Goal: Use online tool/utility: Utilize a website feature to perform a specific function

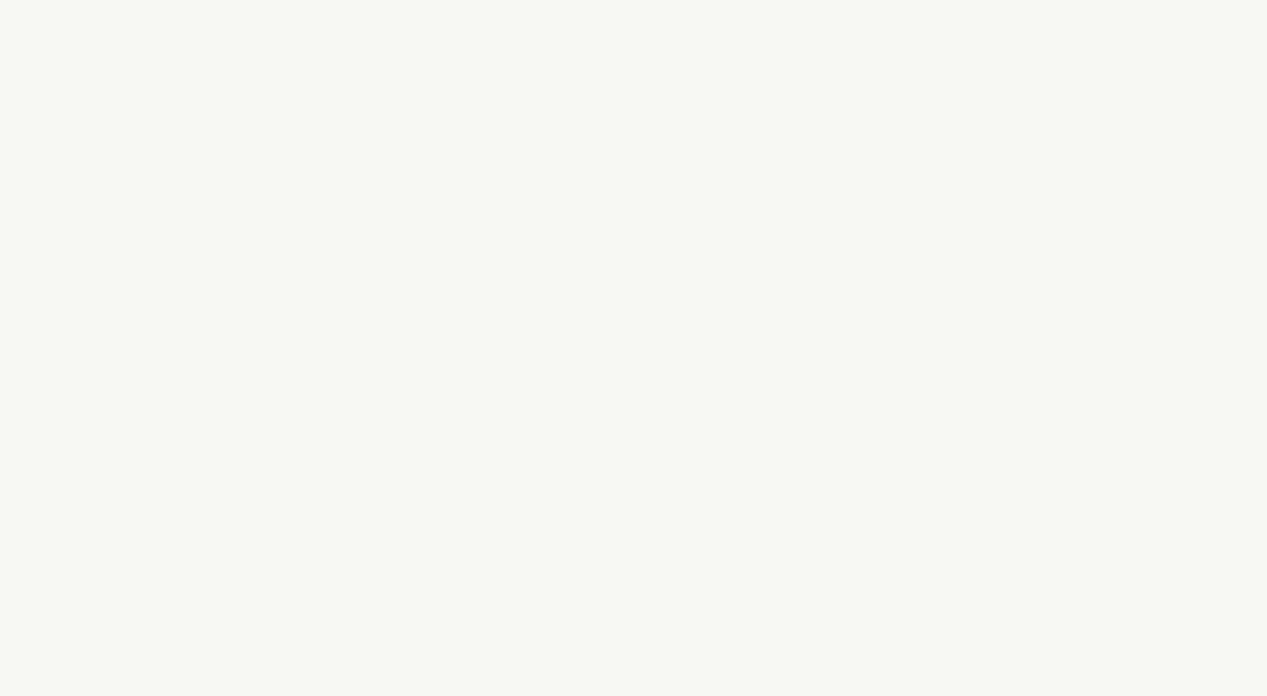
select select "FR"
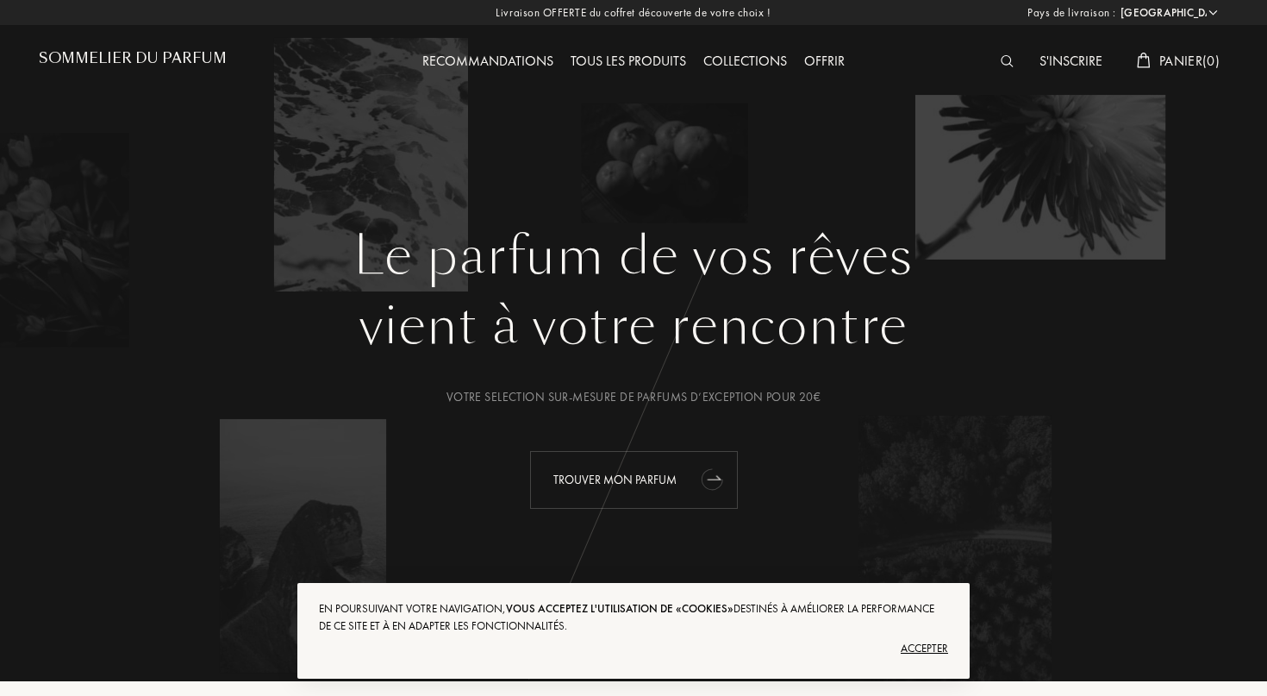
click at [709, 490] on icon "animation" at bounding box center [711, 480] width 28 height 28
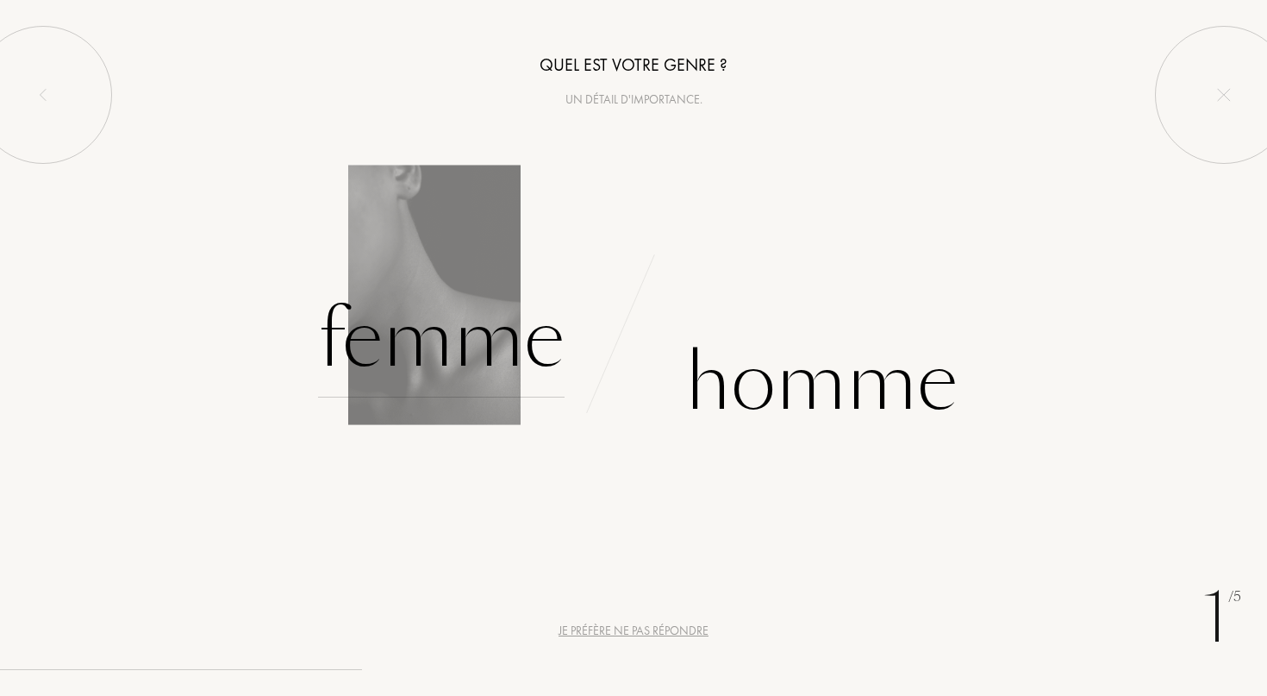
click at [502, 328] on div "Femme" at bounding box center [441, 339] width 247 height 116
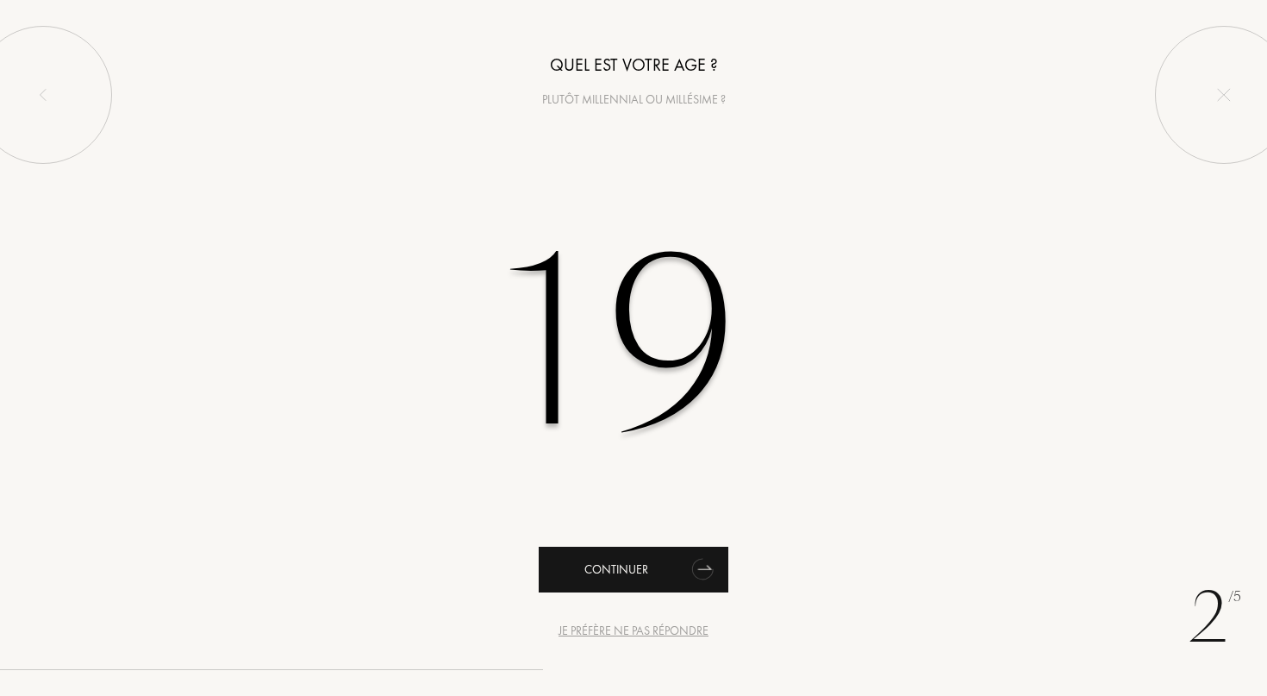
type input "19"
click at [713, 569] on icon "animation" at bounding box center [703, 568] width 34 height 34
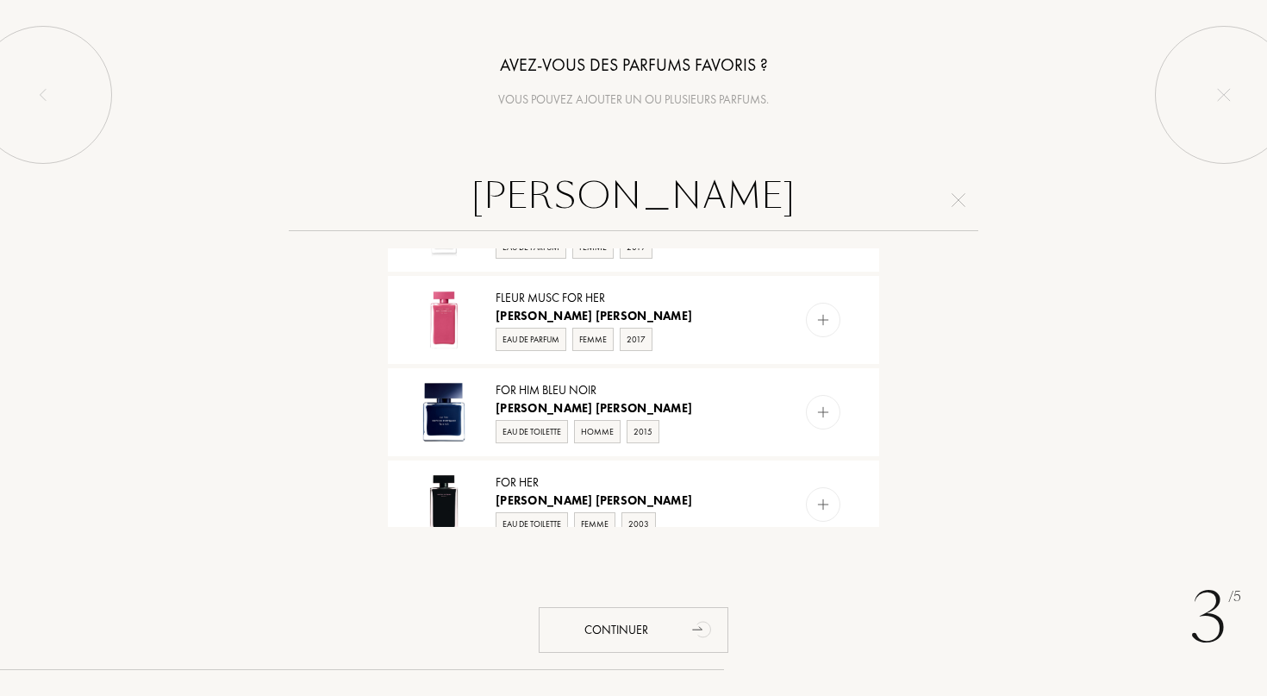
scroll to position [1484, 0]
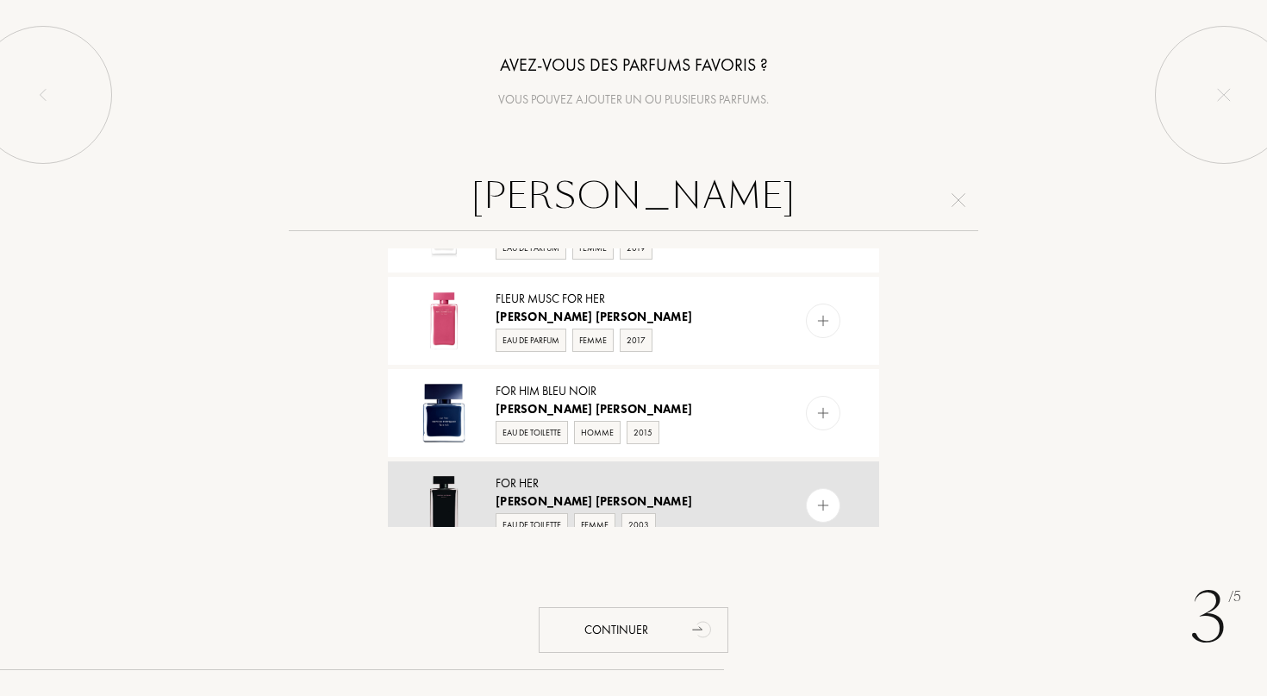
type input "[PERSON_NAME]"
click at [712, 492] on div "[PERSON_NAME]" at bounding box center [633, 501] width 274 height 18
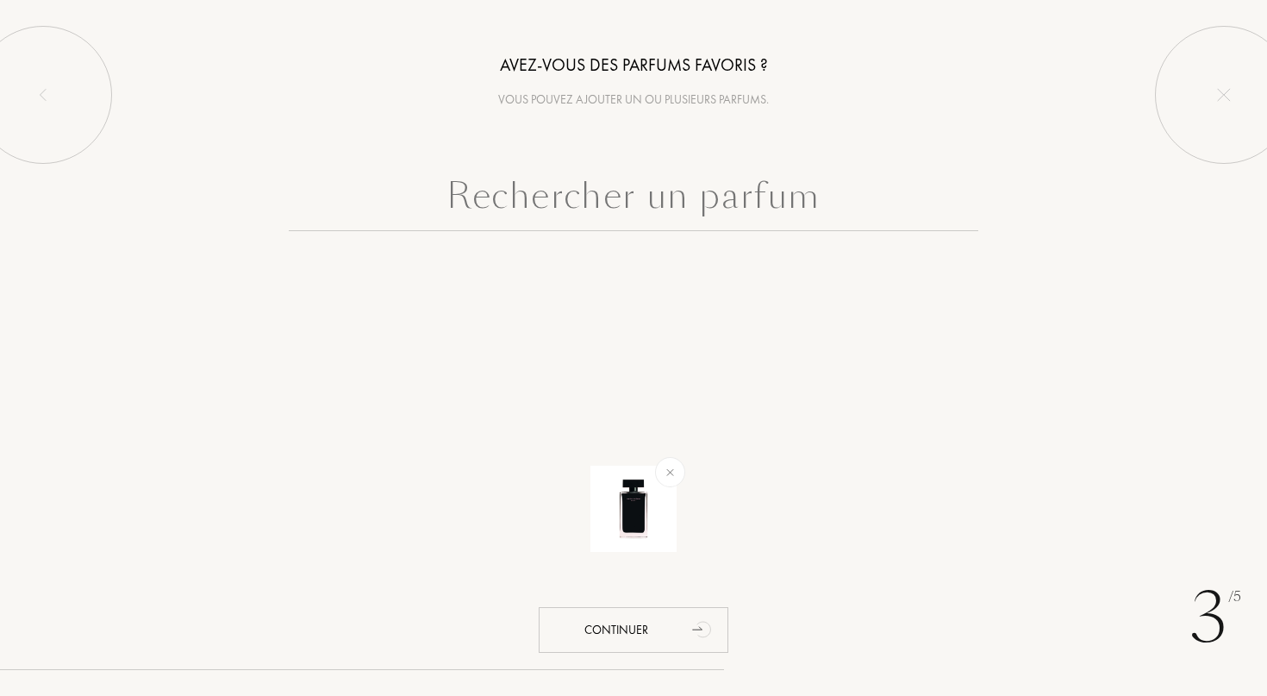
scroll to position [0, 0]
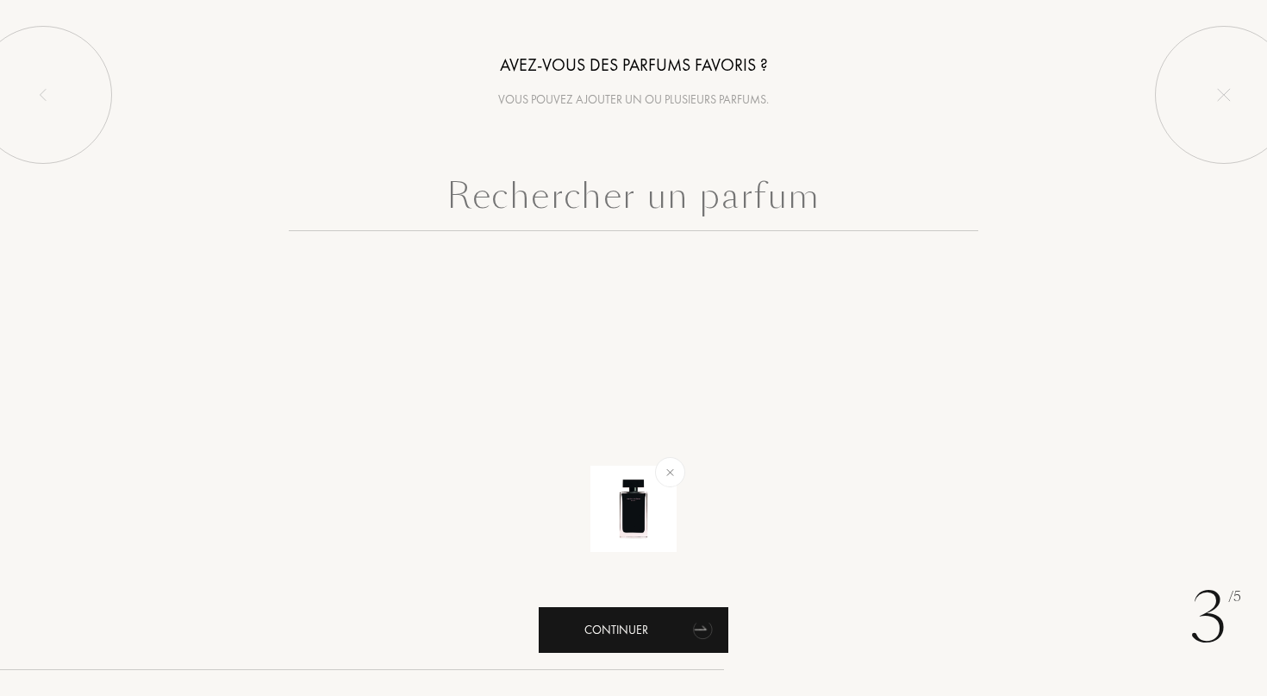
click at [656, 628] on div "Continuer" at bounding box center [634, 630] width 190 height 46
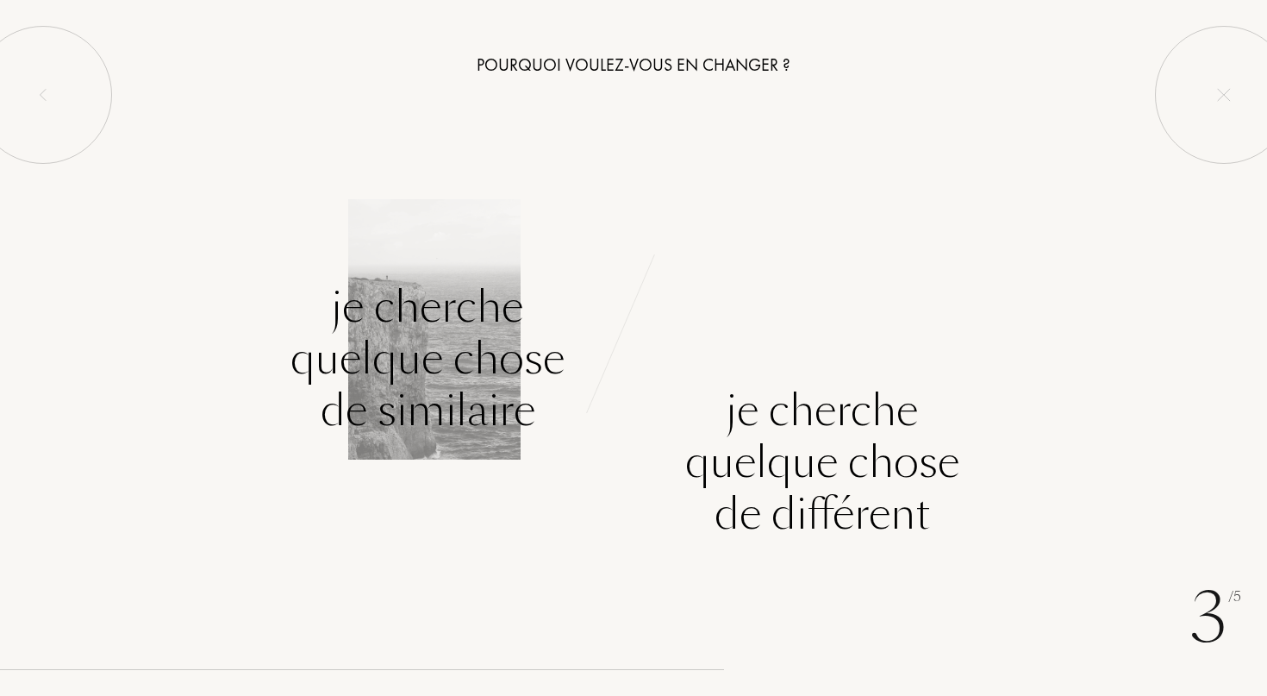
click at [477, 358] on div "Je cherche quelque chose de similaire" at bounding box center [428, 358] width 274 height 155
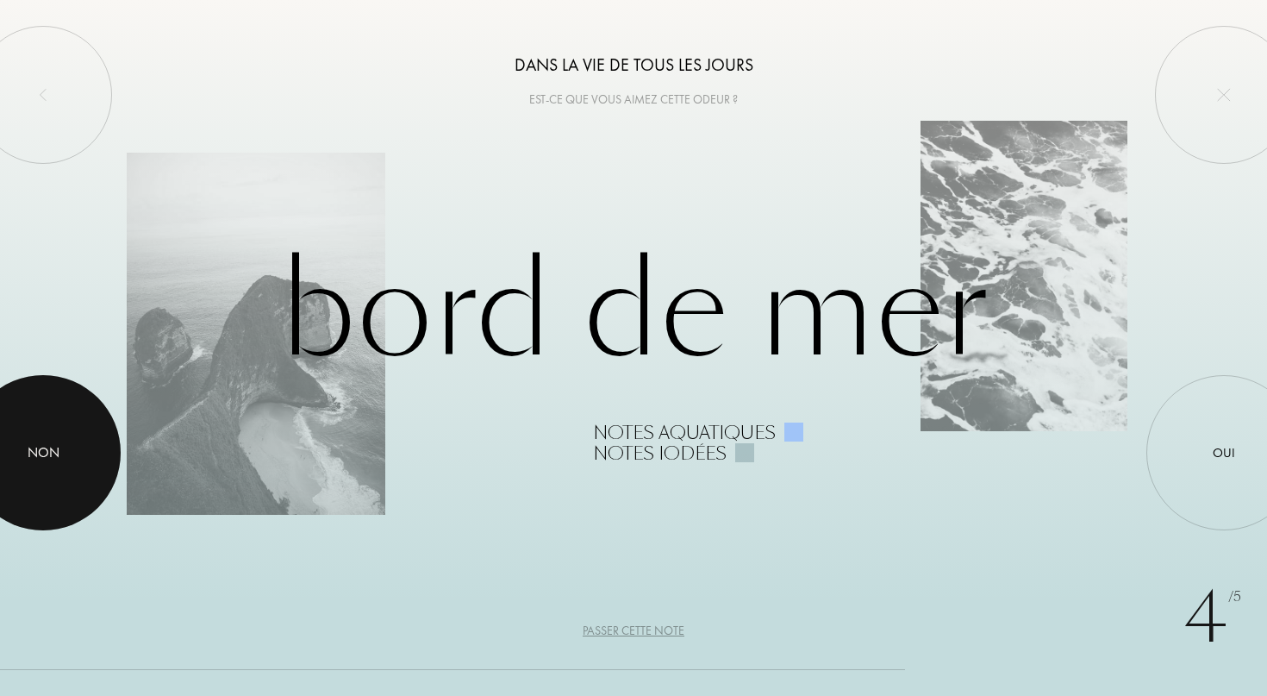
click at [67, 441] on div at bounding box center [43, 452] width 155 height 155
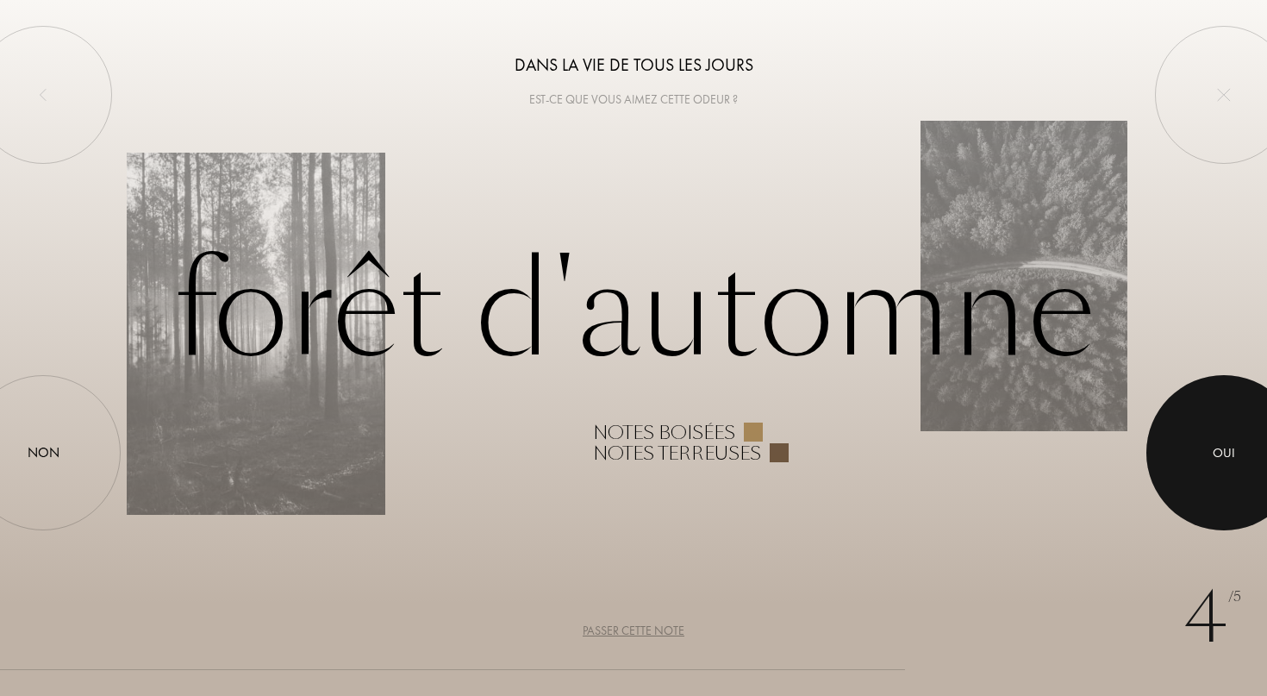
click at [1198, 459] on div at bounding box center [1224, 452] width 155 height 155
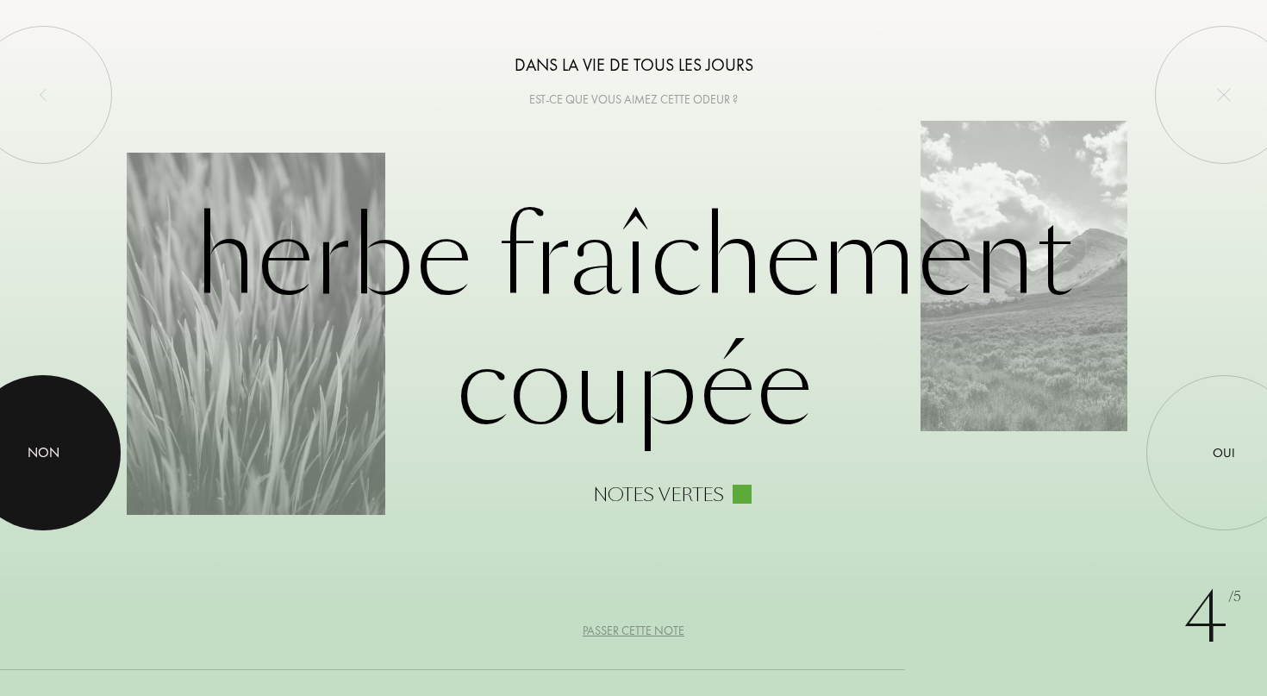
click at [89, 447] on div at bounding box center [43, 452] width 155 height 155
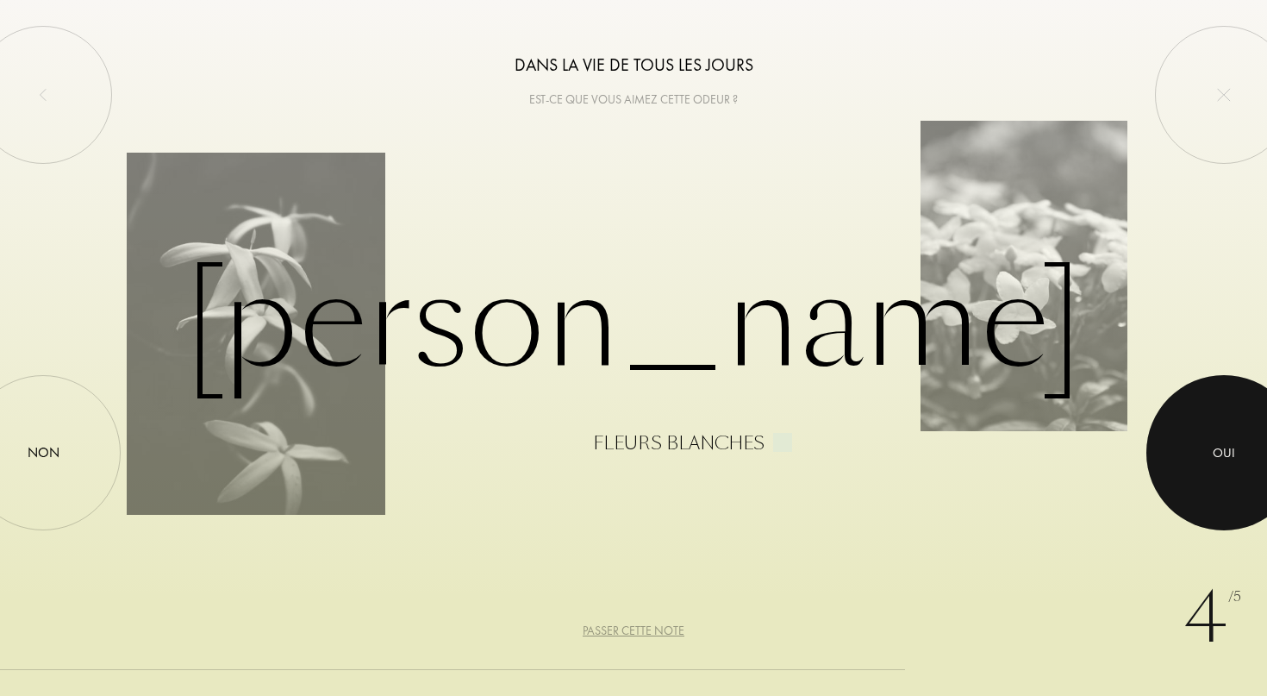
click at [1208, 436] on div at bounding box center [1224, 452] width 155 height 155
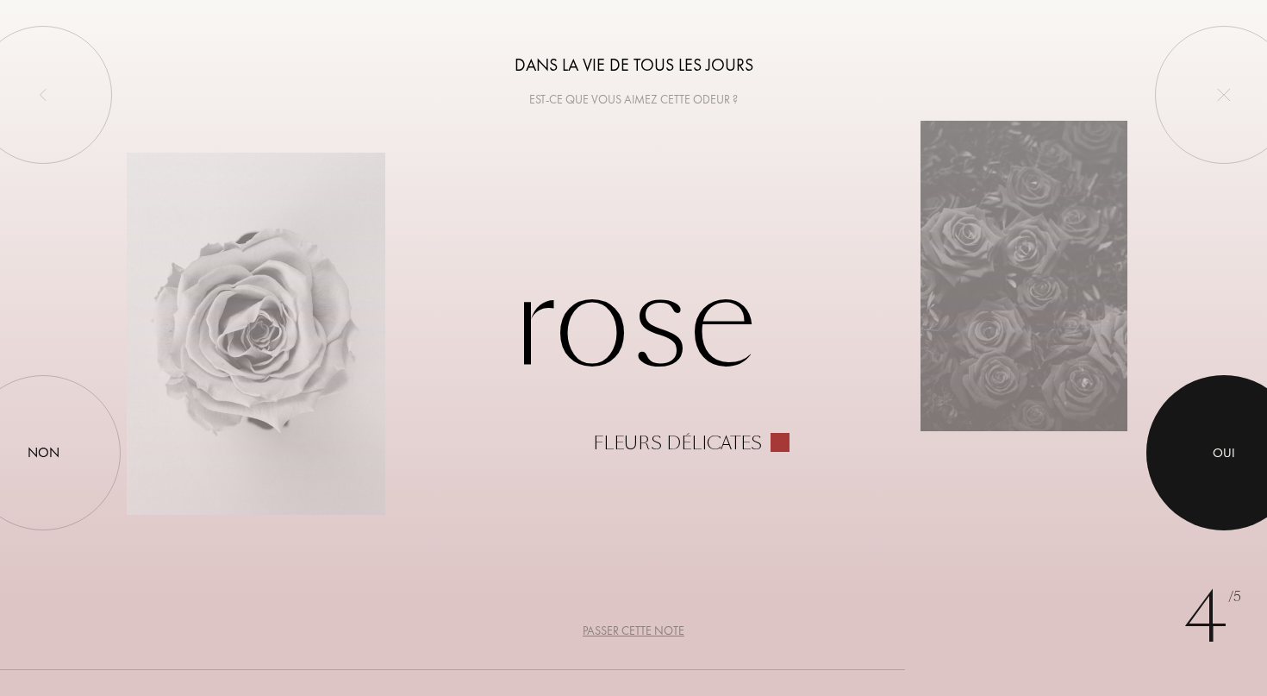
click at [1197, 437] on div at bounding box center [1224, 452] width 155 height 155
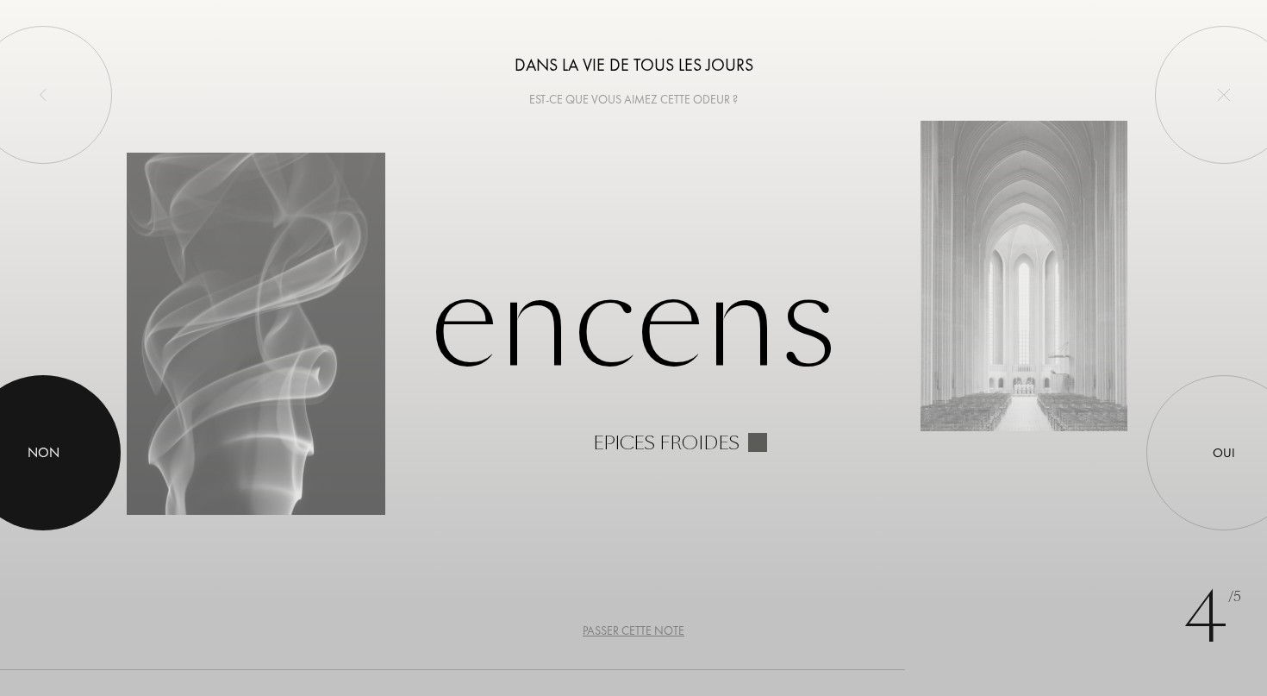
click at [63, 442] on div at bounding box center [43, 452] width 155 height 155
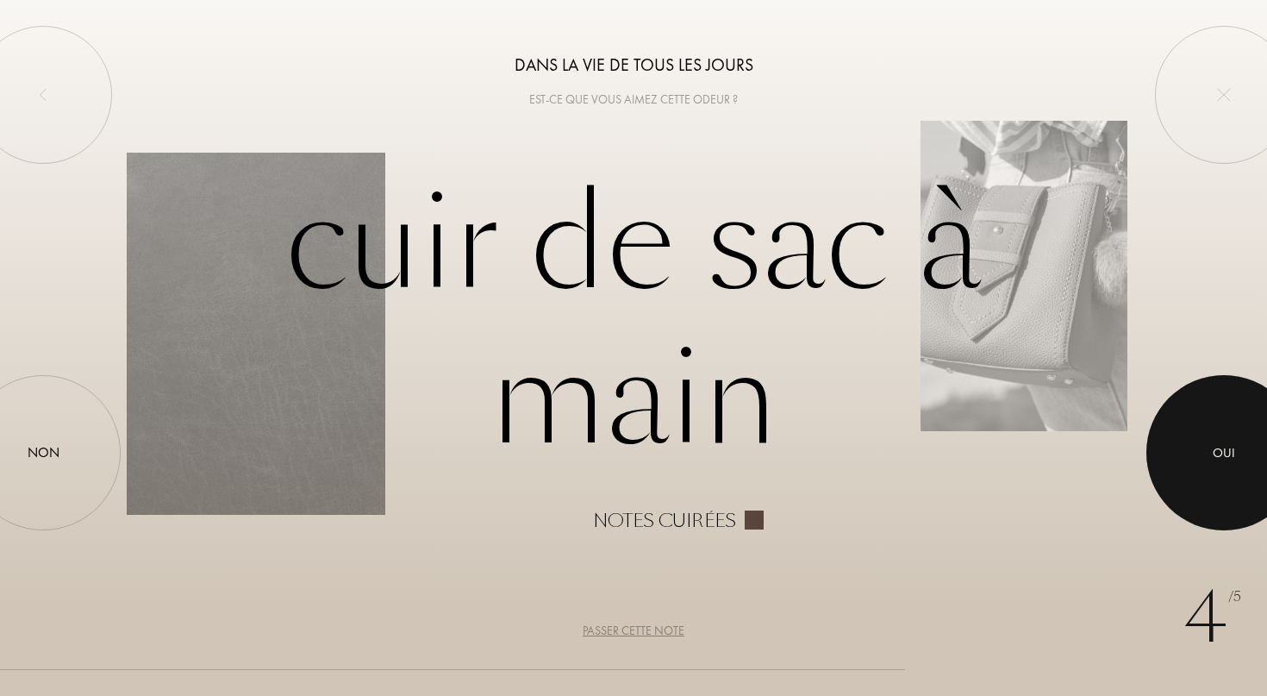
click at [1239, 379] on div "Oui" at bounding box center [1224, 452] width 155 height 155
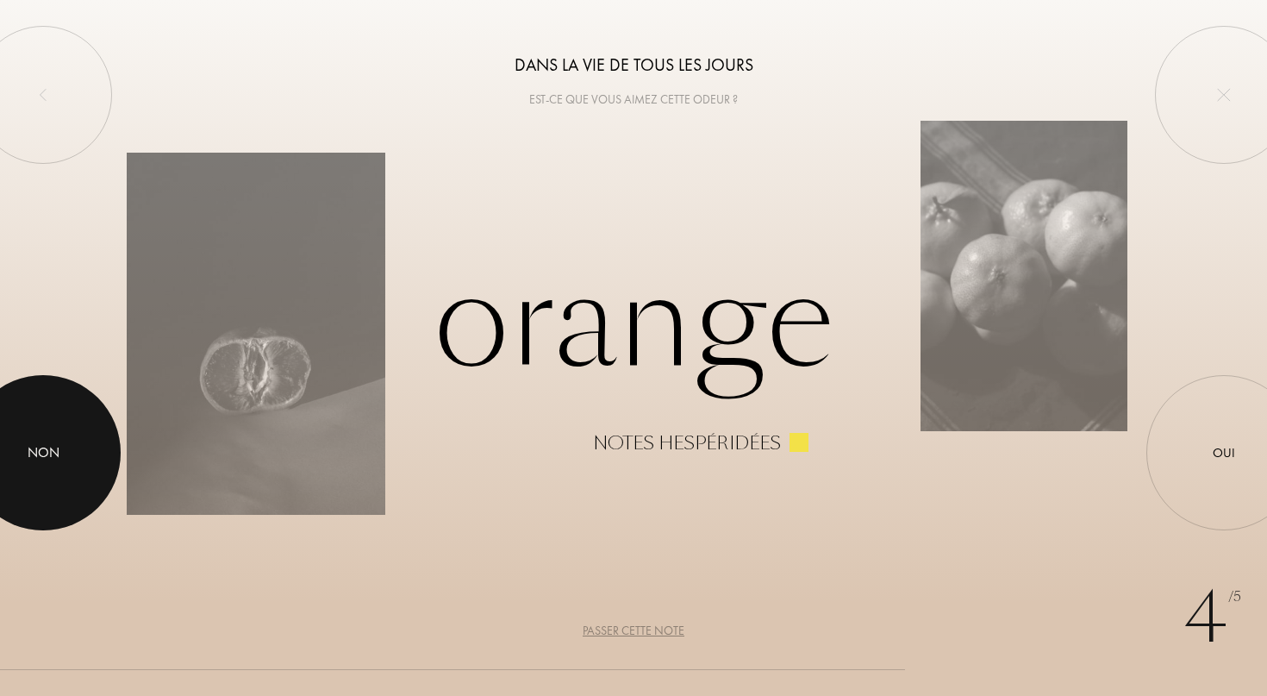
click at [53, 456] on div "Non" at bounding box center [44, 452] width 32 height 21
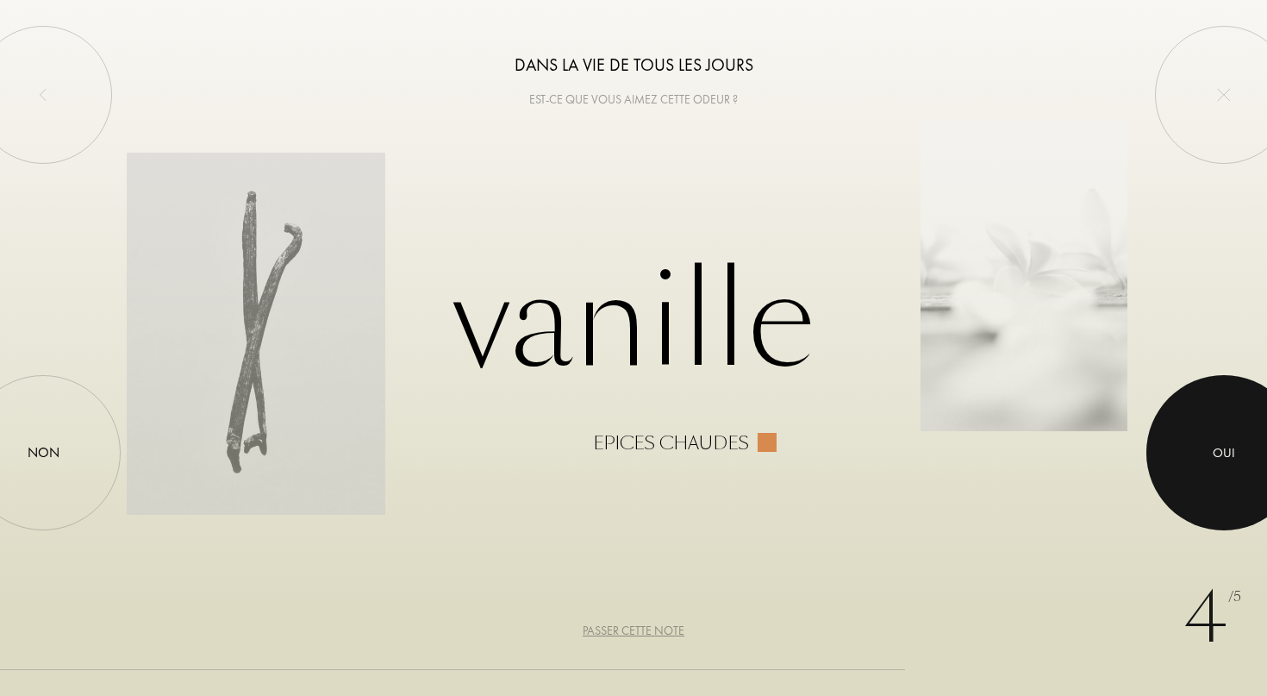
click at [1252, 443] on div at bounding box center [1224, 452] width 155 height 155
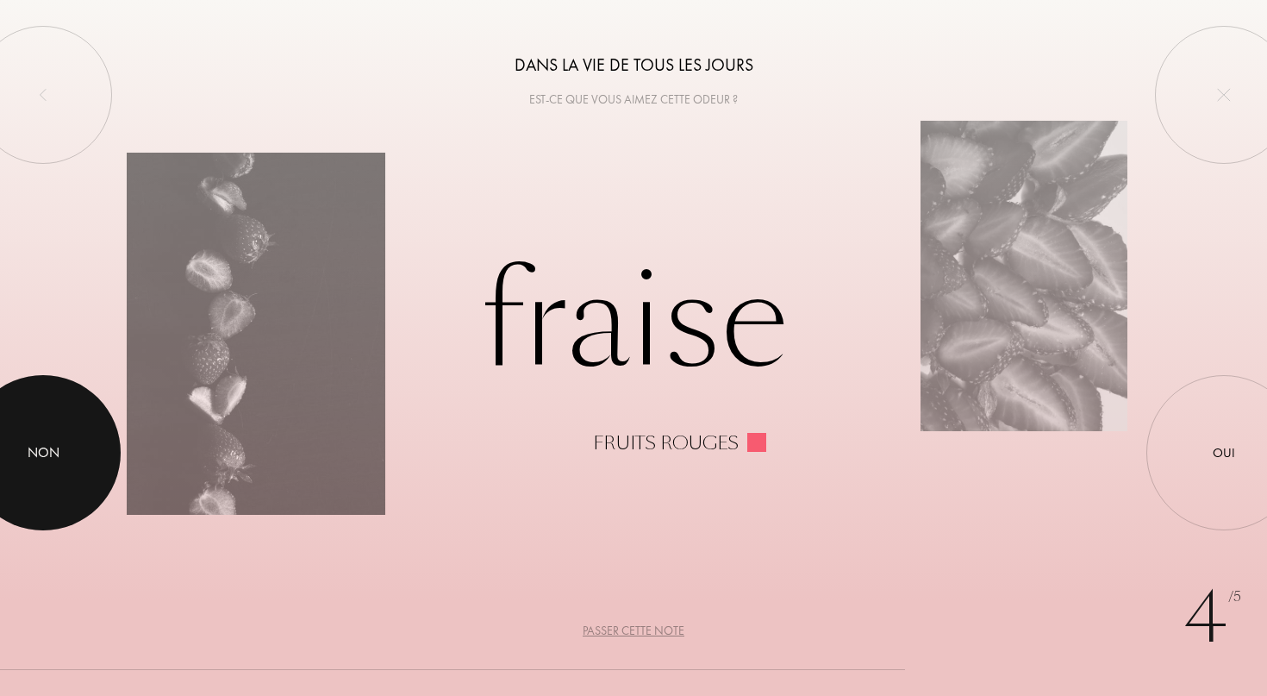
click at [3, 459] on div at bounding box center [43, 452] width 155 height 155
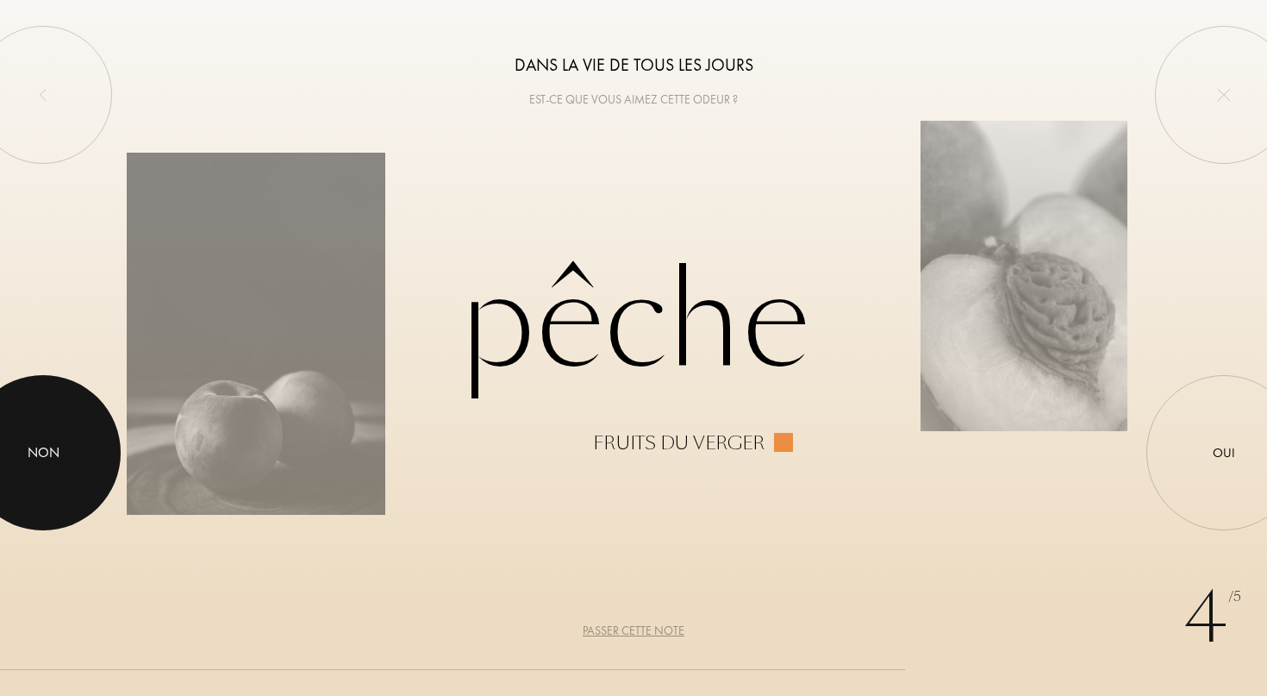
click at [13, 463] on div at bounding box center [43, 452] width 155 height 155
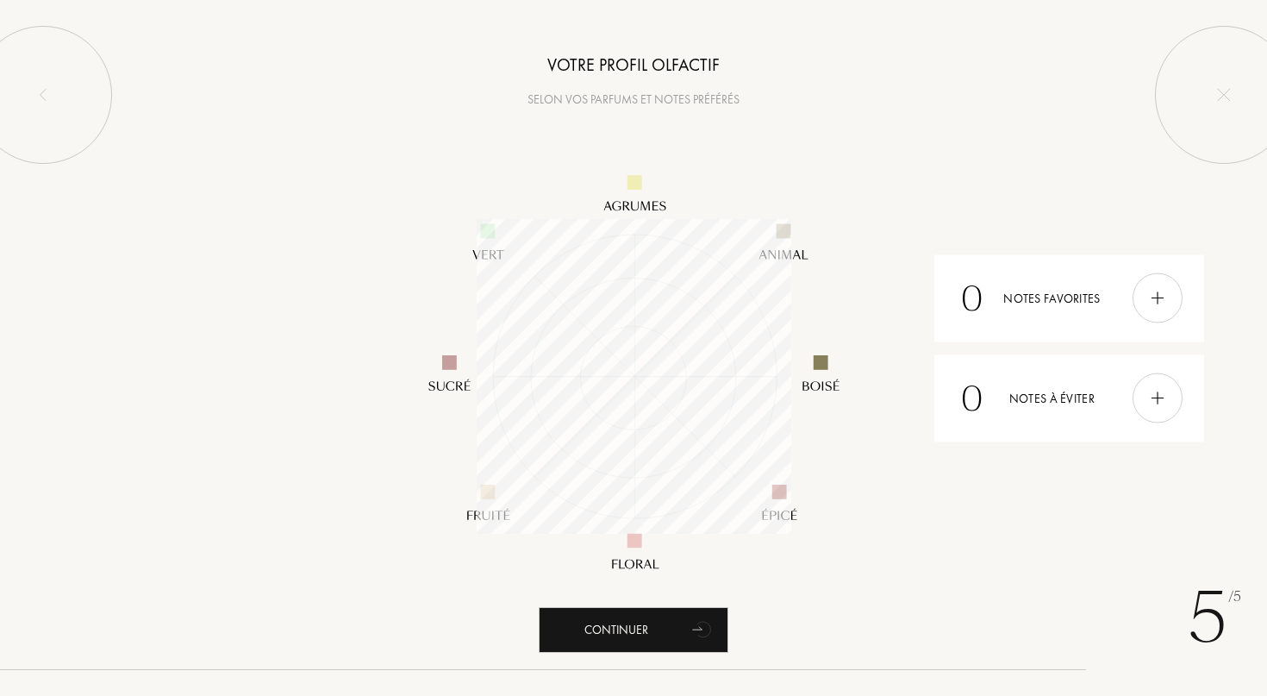
scroll to position [315, 315]
click at [697, 622] on icon "animation" at bounding box center [703, 628] width 34 height 34
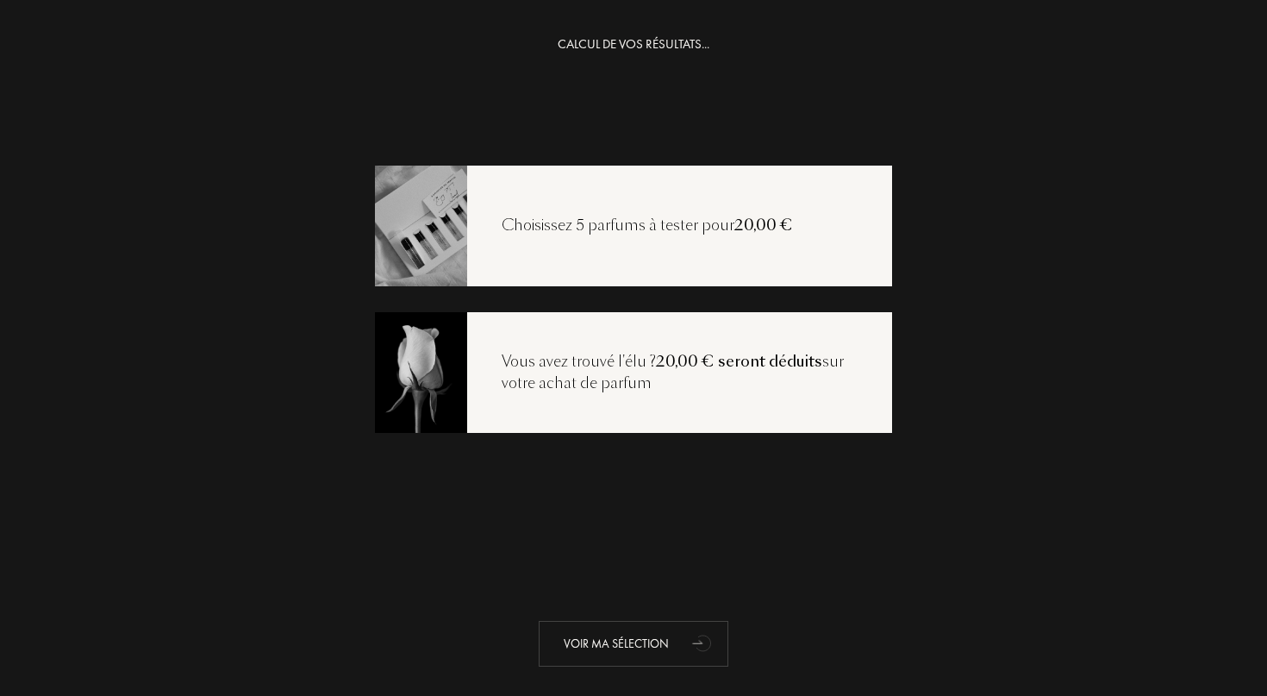
click at [670, 657] on div "Voir ma sélection" at bounding box center [634, 644] width 190 height 46
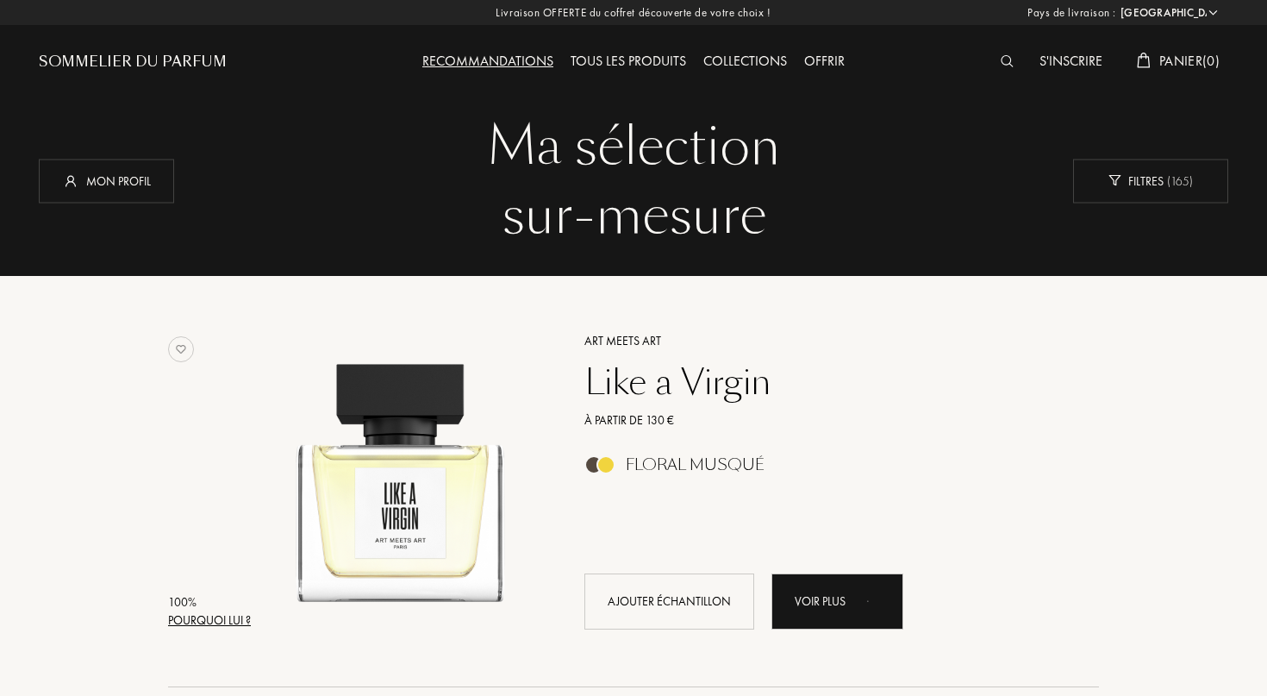
select select "FR"
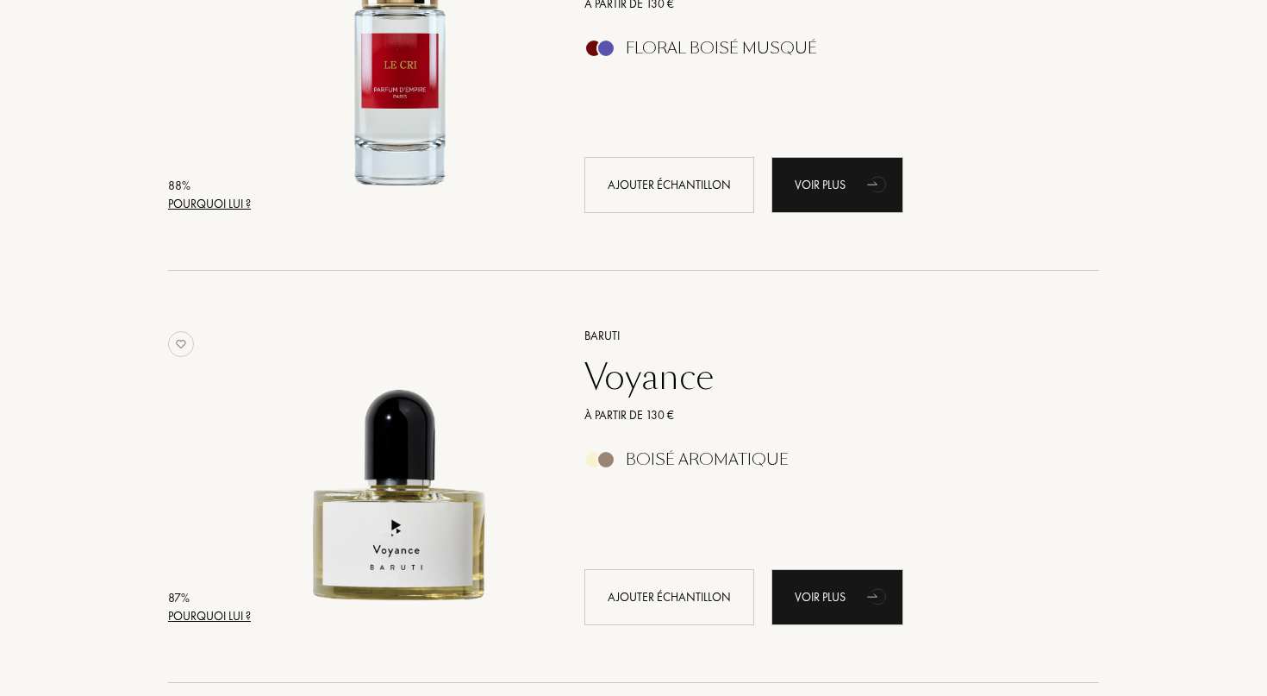
scroll to position [2065, 0]
